Goal: Information Seeking & Learning: Find specific fact

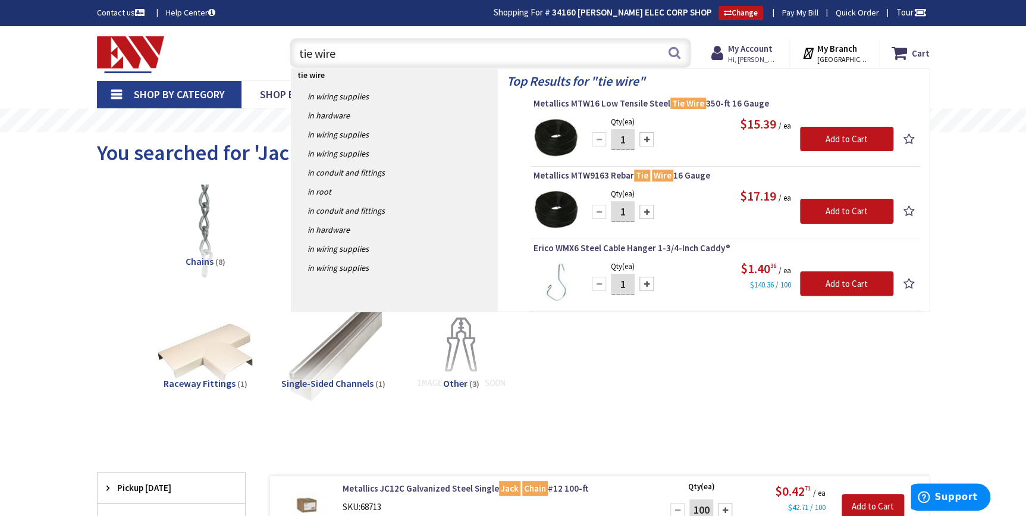
click at [346, 53] on input "tie wire" at bounding box center [490, 53] width 401 height 30
drag, startPoint x: 349, startPoint y: 56, endPoint x: 294, endPoint y: 55, distance: 54.7
click at [294, 55] on input "tie wire" at bounding box center [490, 53] width 401 height 30
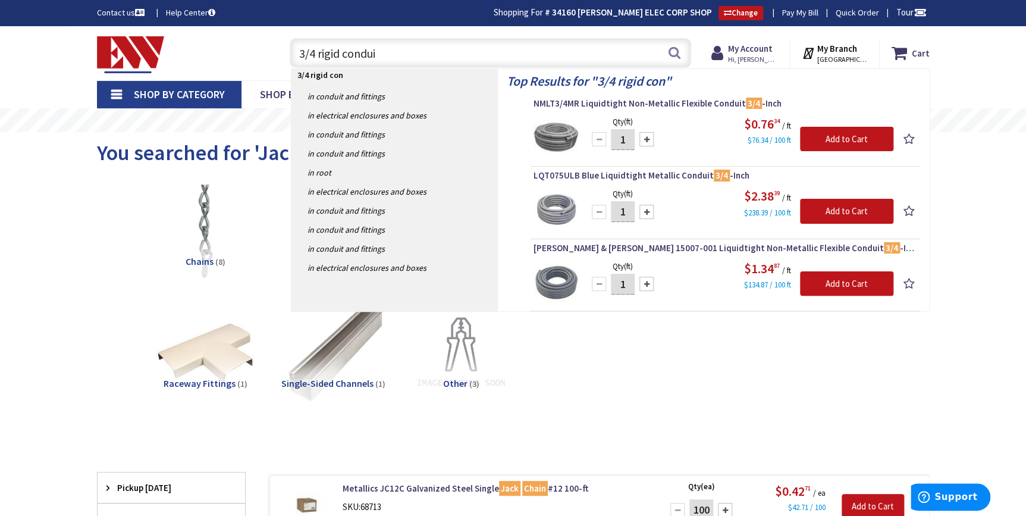
type input "3/4 rigid conduit"
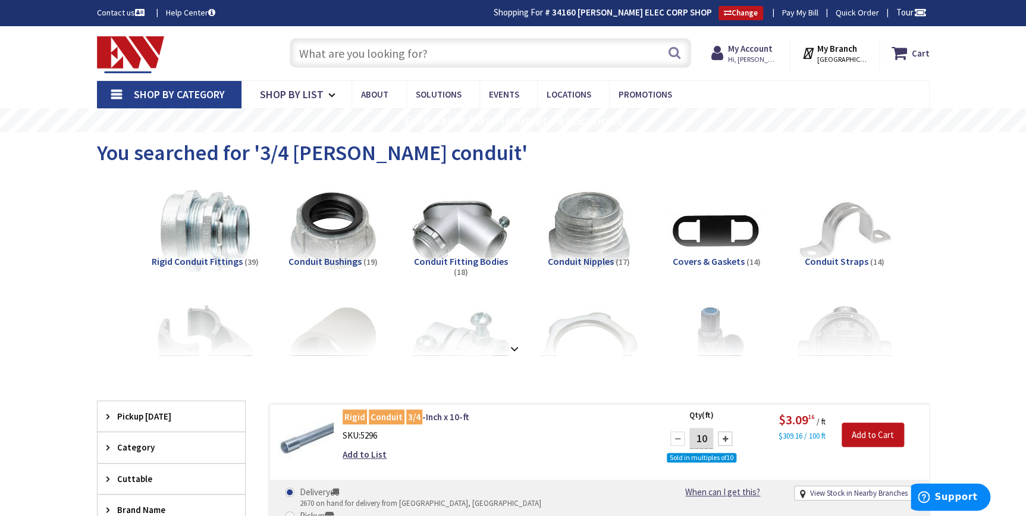
click at [372, 54] on input "text" at bounding box center [490, 53] width 401 height 30
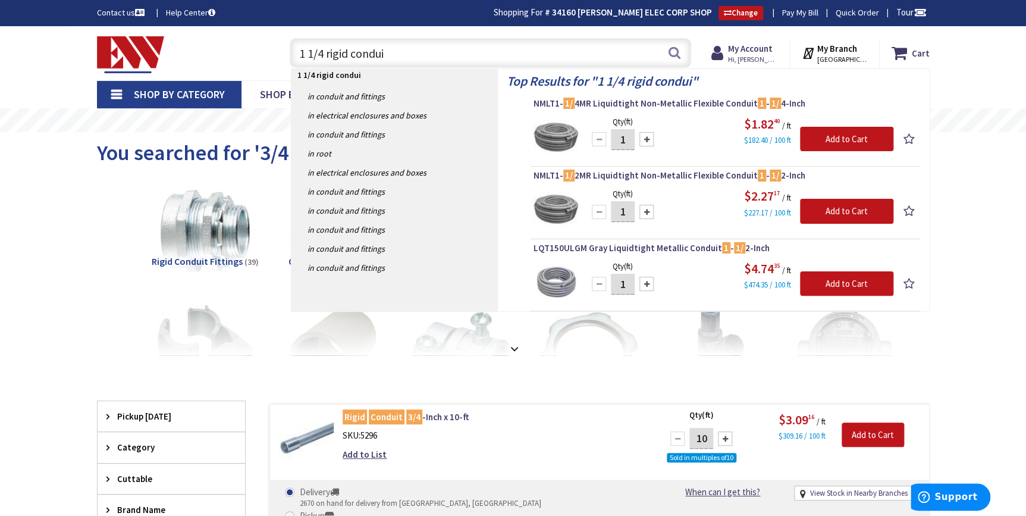
type input "1 1/4 rigid conduit"
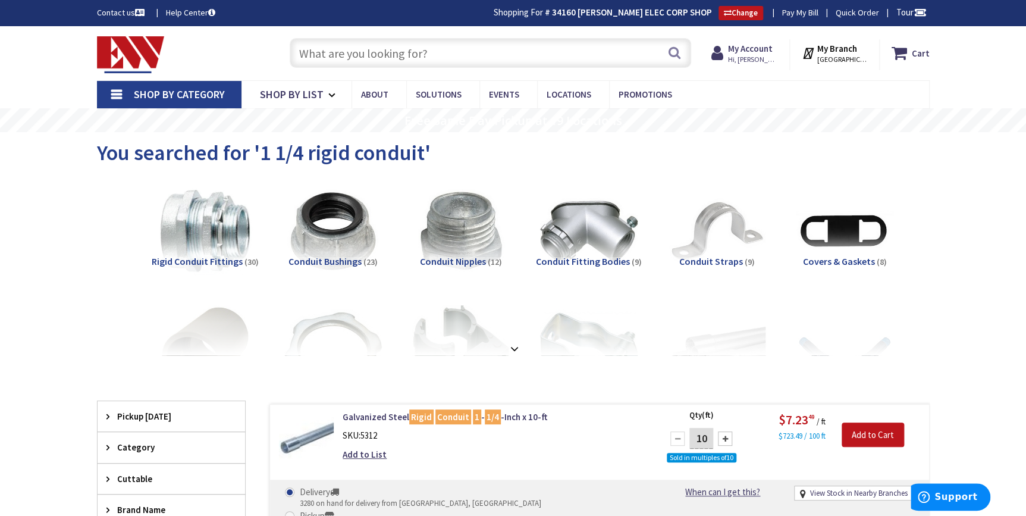
click at [341, 49] on input "text" at bounding box center [490, 53] width 401 height 30
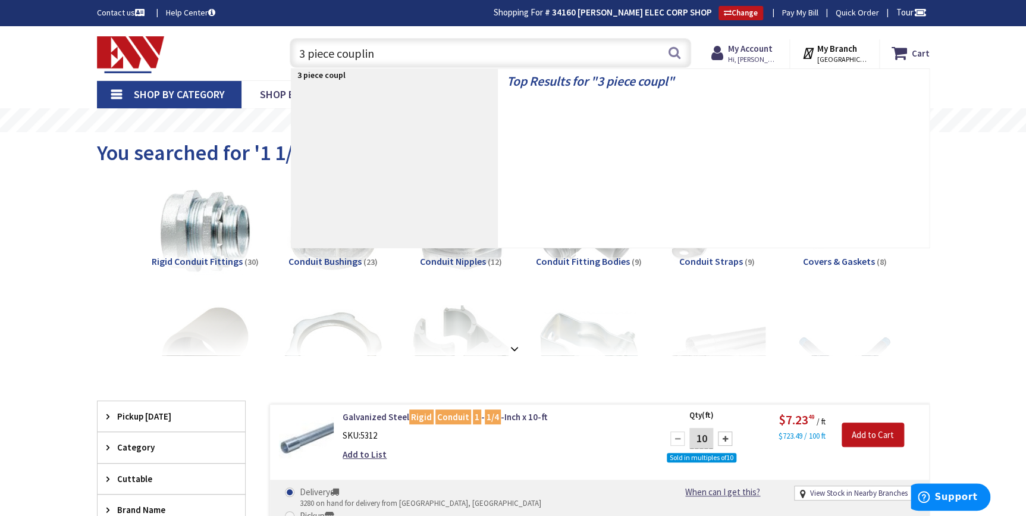
type input "3 piece coupling"
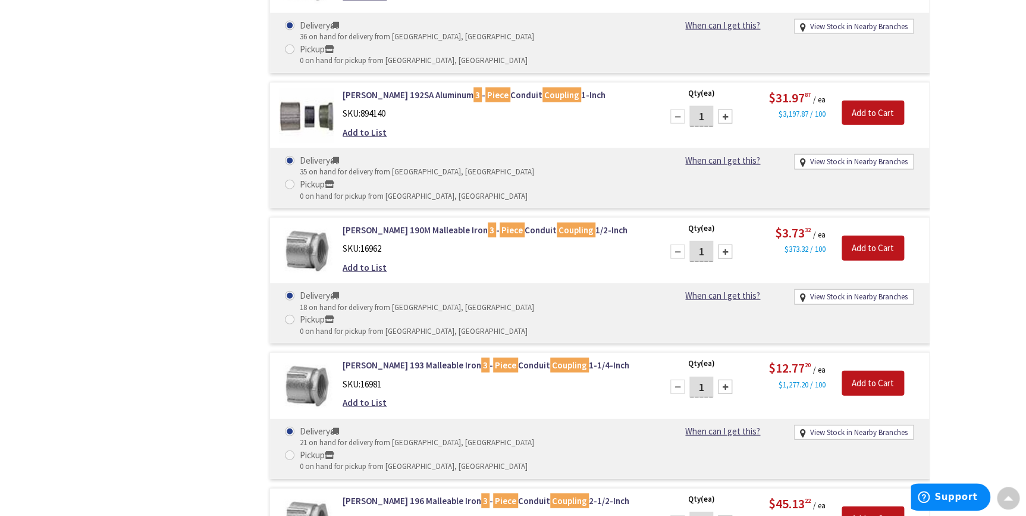
scroll to position [1029, 0]
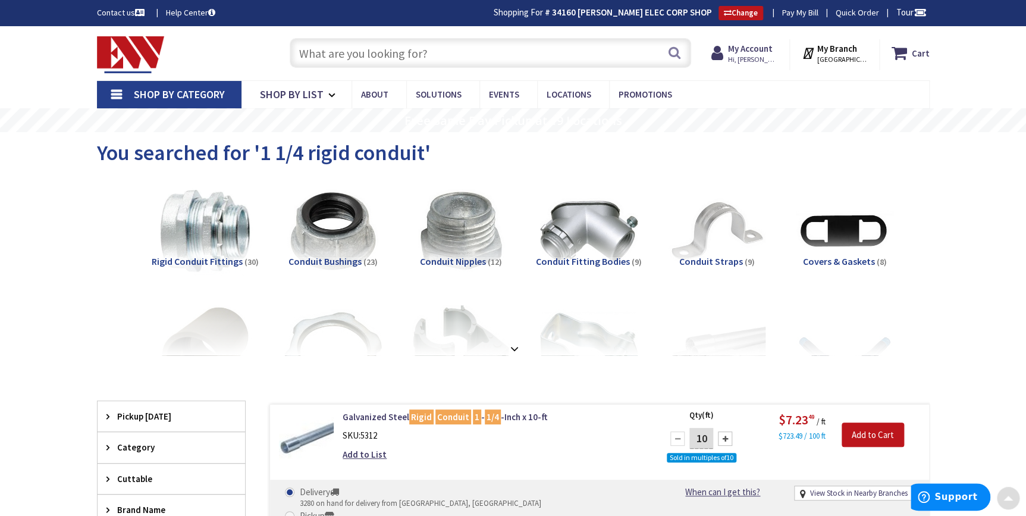
click at [363, 47] on input "text" at bounding box center [490, 53] width 401 height 30
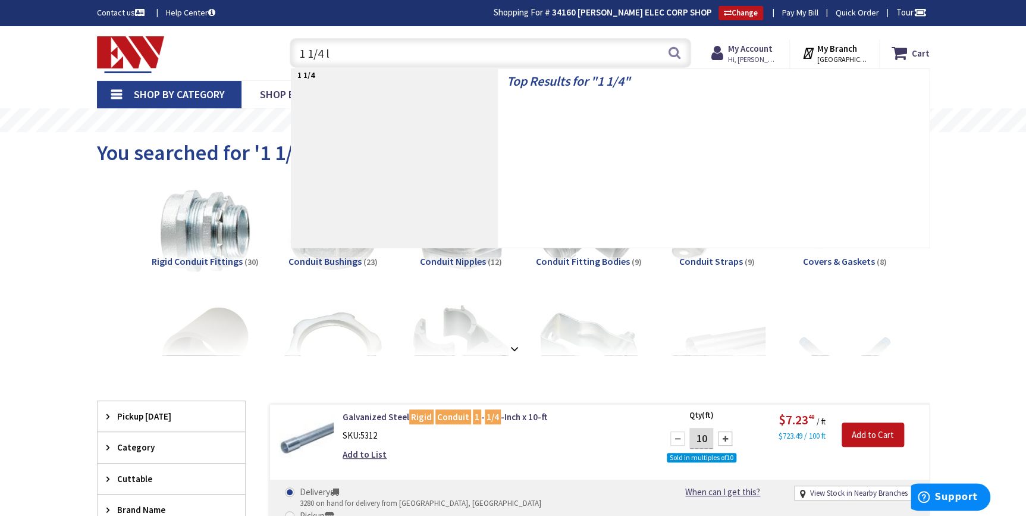
type input "1 1/4 lb"
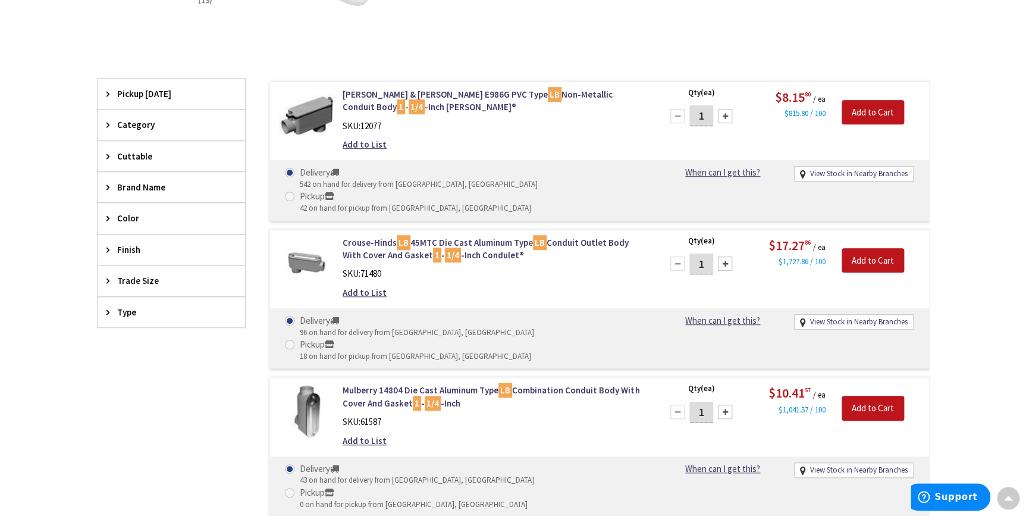
scroll to position [272, 0]
